Goal: Information Seeking & Learning: Learn about a topic

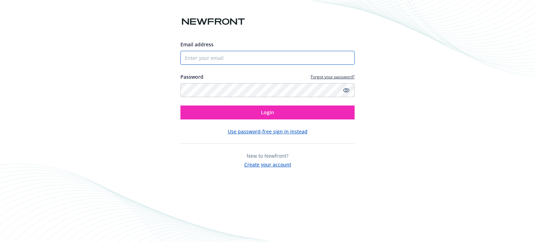
click at [215, 57] on input "Email address" at bounding box center [267, 58] width 174 height 14
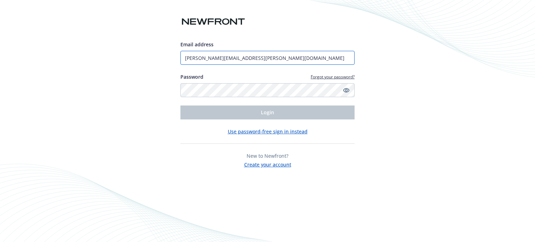
type input "[PERSON_NAME][EMAIL_ADDRESS][PERSON_NAME][DOMAIN_NAME]"
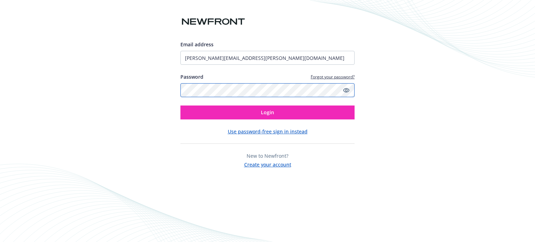
click at [180, 106] on button "Login" at bounding box center [267, 113] width 174 height 14
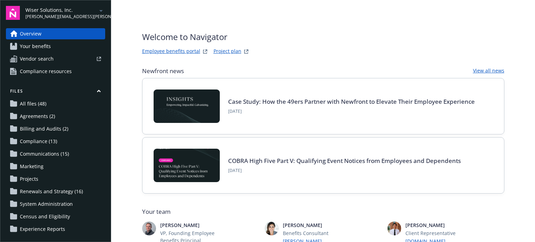
click at [57, 17] on span "[PERSON_NAME][EMAIL_ADDRESS][PERSON_NAME][DOMAIN_NAME]" at bounding box center [60, 17] width 71 height 6
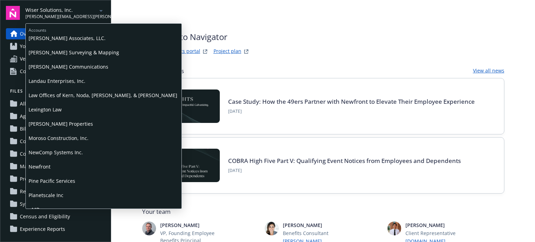
scroll to position [244, 0]
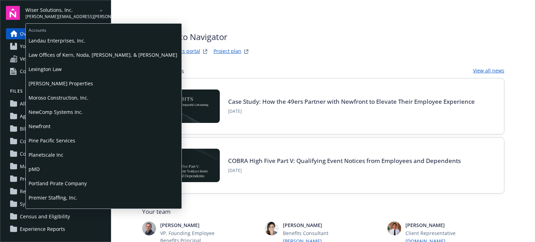
click at [48, 196] on span "Premier Staffing, Inc." at bounding box center [104, 197] width 150 height 14
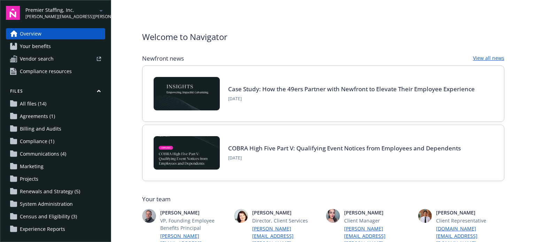
click at [40, 46] on span "Your benefits" at bounding box center [35, 46] width 31 height 11
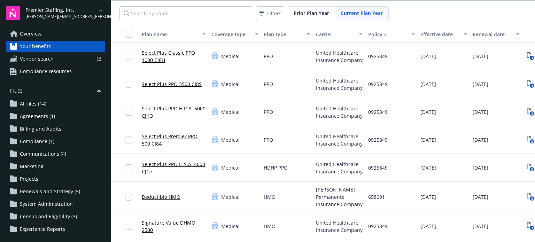
scroll to position [35, 0]
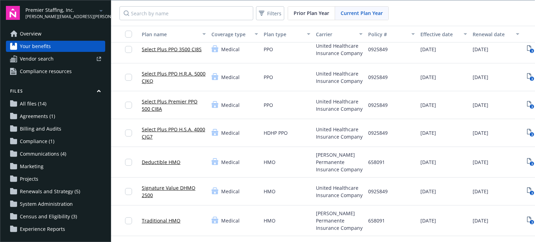
click at [157, 161] on link "Deductible HMO" at bounding box center [161, 161] width 39 height 7
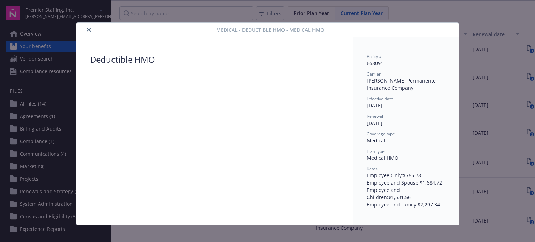
click at [87, 29] on icon "close" at bounding box center [89, 30] width 4 height 4
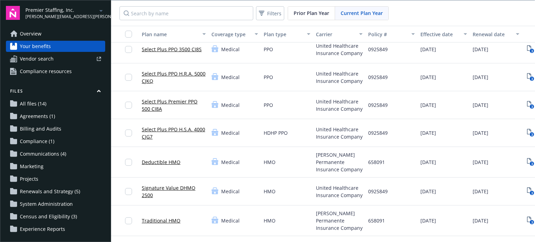
click at [162, 160] on link "Deductible HMO" at bounding box center [161, 161] width 39 height 7
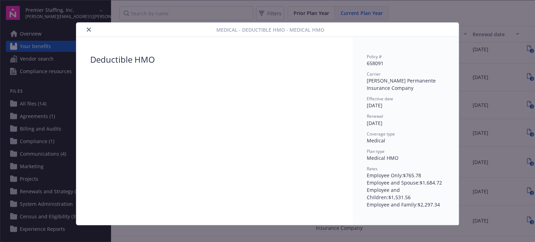
click at [88, 28] on icon "close" at bounding box center [89, 30] width 4 height 4
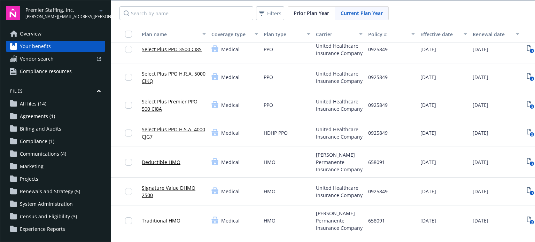
scroll to position [35, 50]
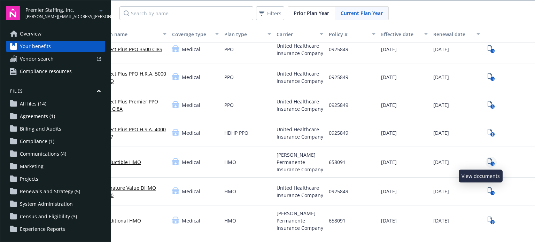
click at [488, 159] on icon "3" at bounding box center [491, 162] width 7 height 8
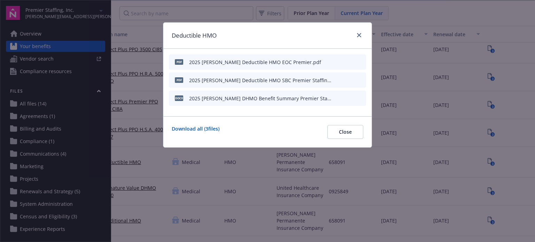
click at [359, 80] on icon "preview file" at bounding box center [359, 79] width 6 height 5
click at [359, 38] on link "close" at bounding box center [359, 35] width 8 height 8
